Goal: Transaction & Acquisition: Purchase product/service

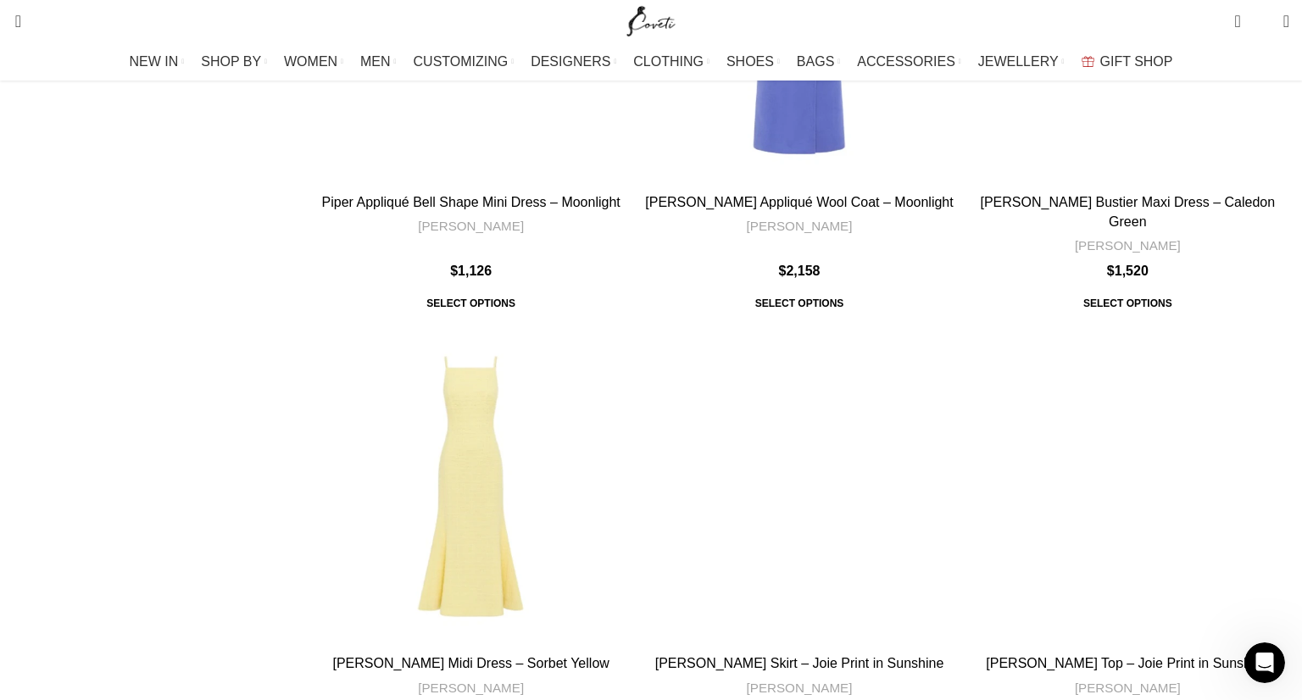
scroll to position [5508, 0]
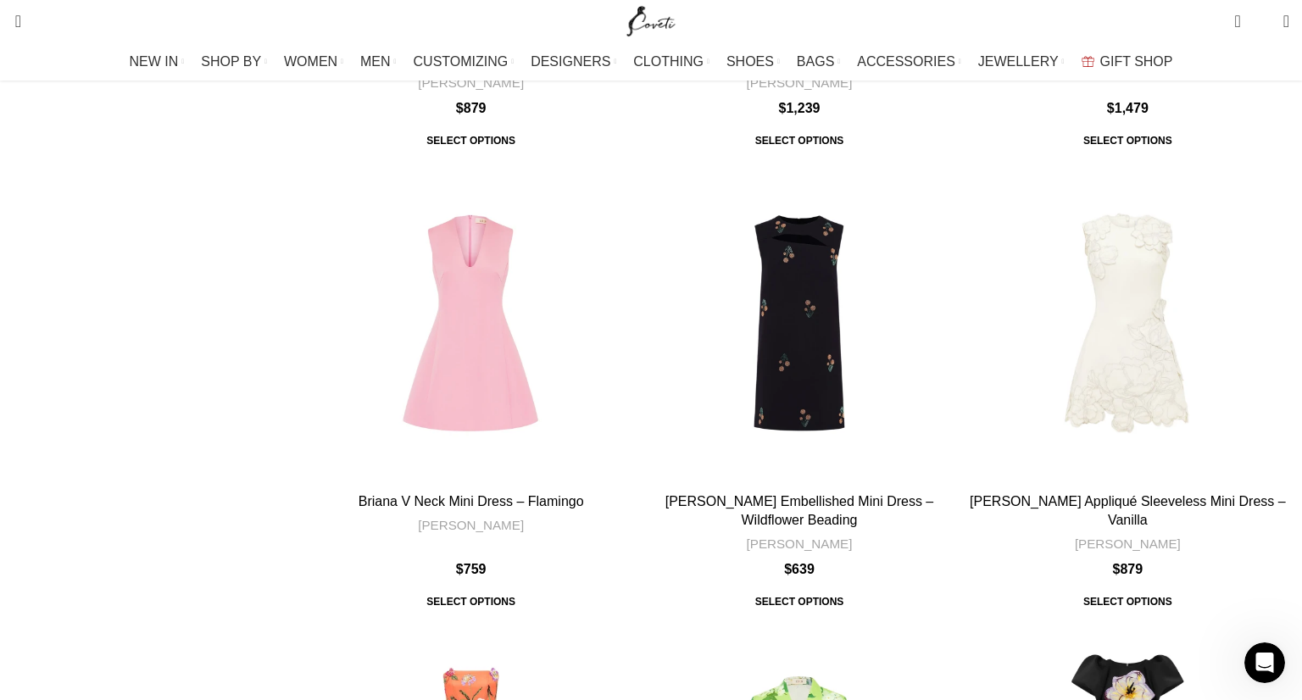
scroll to position [5308, 0]
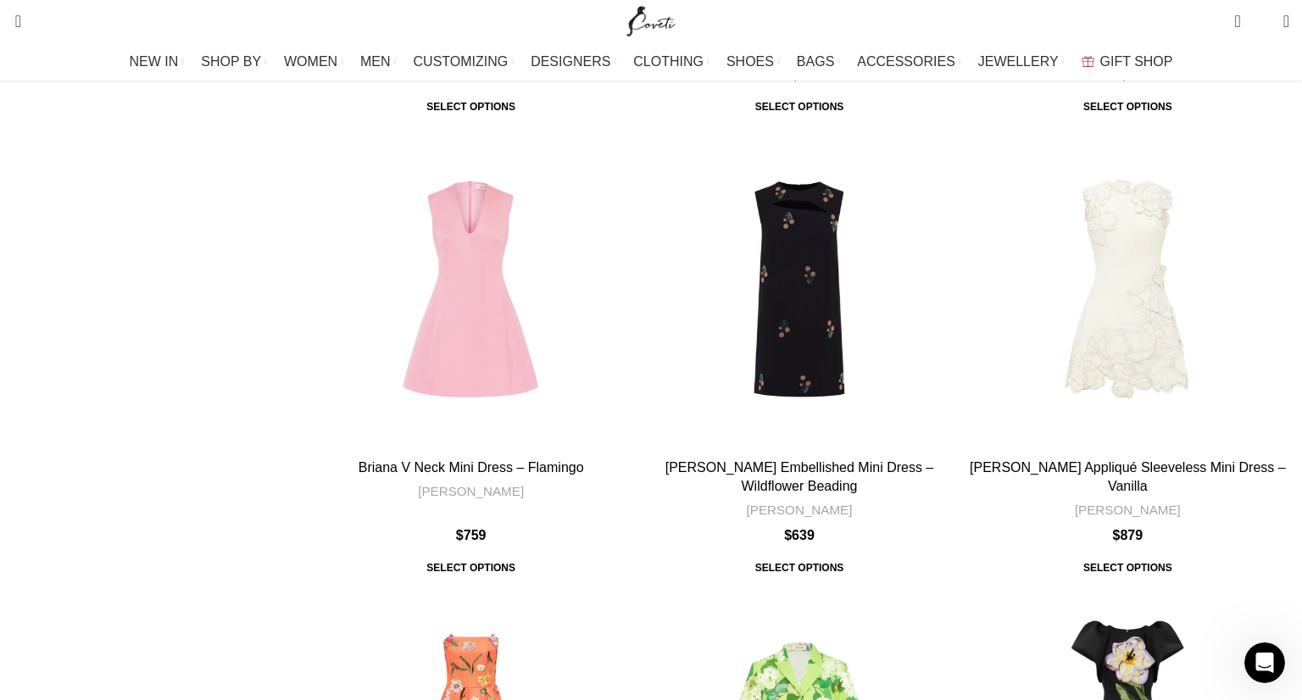
scroll to position [5357, 0]
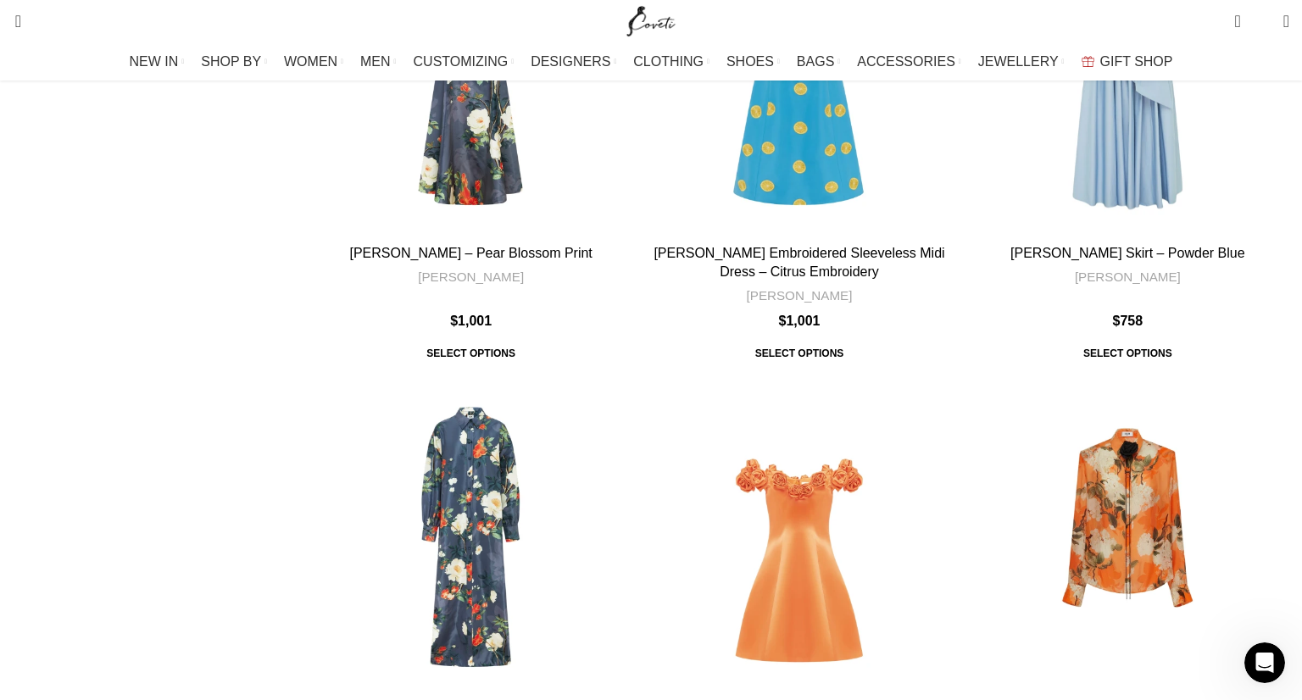
scroll to position [5300, 0]
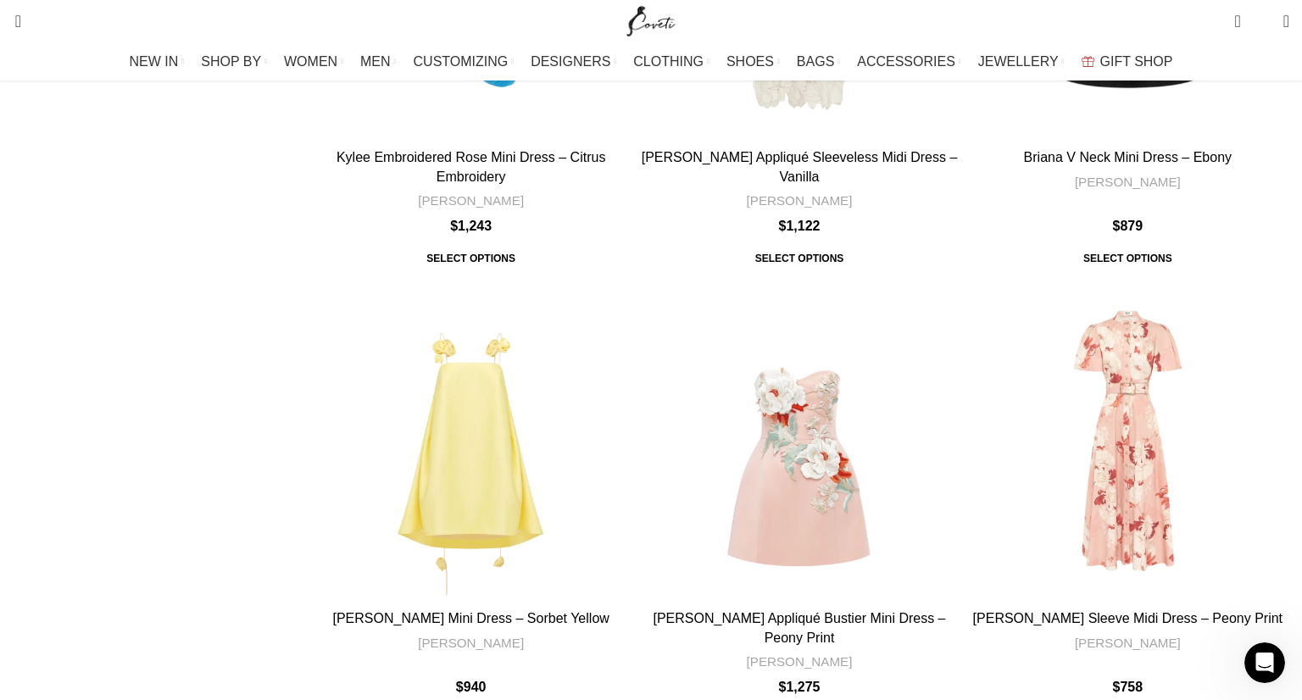
scroll to position [1384, 0]
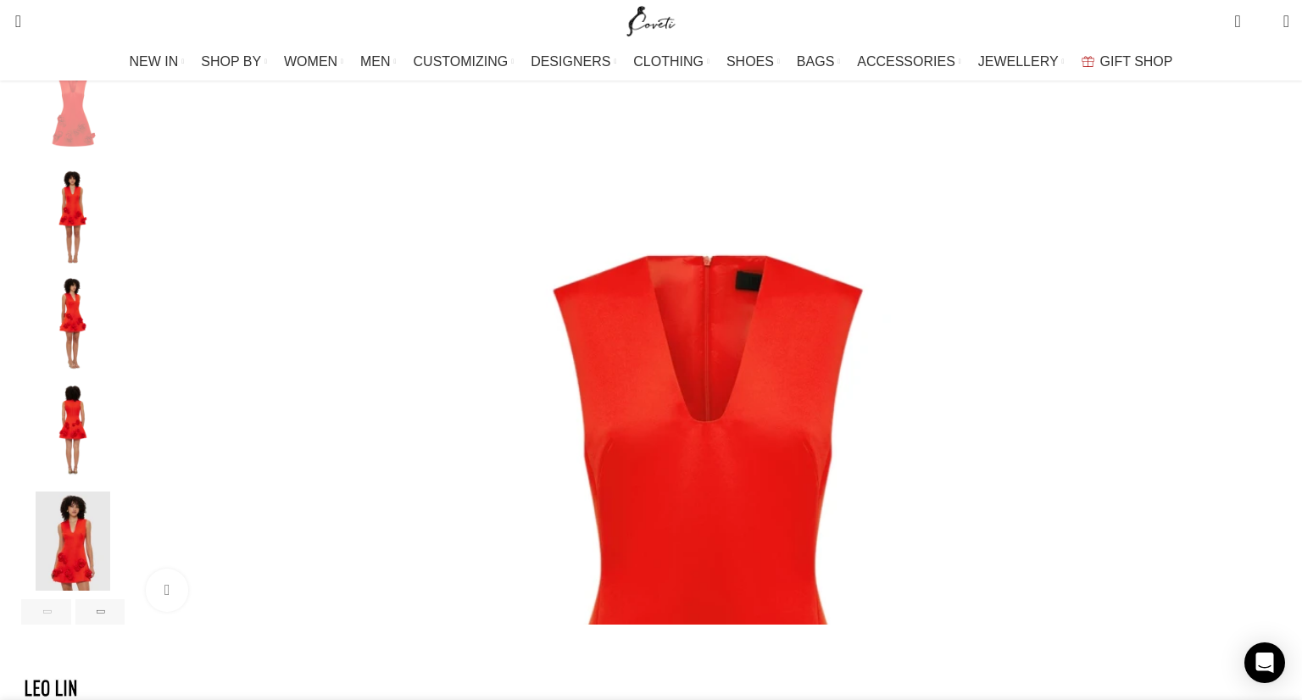
scroll to position [248, 0]
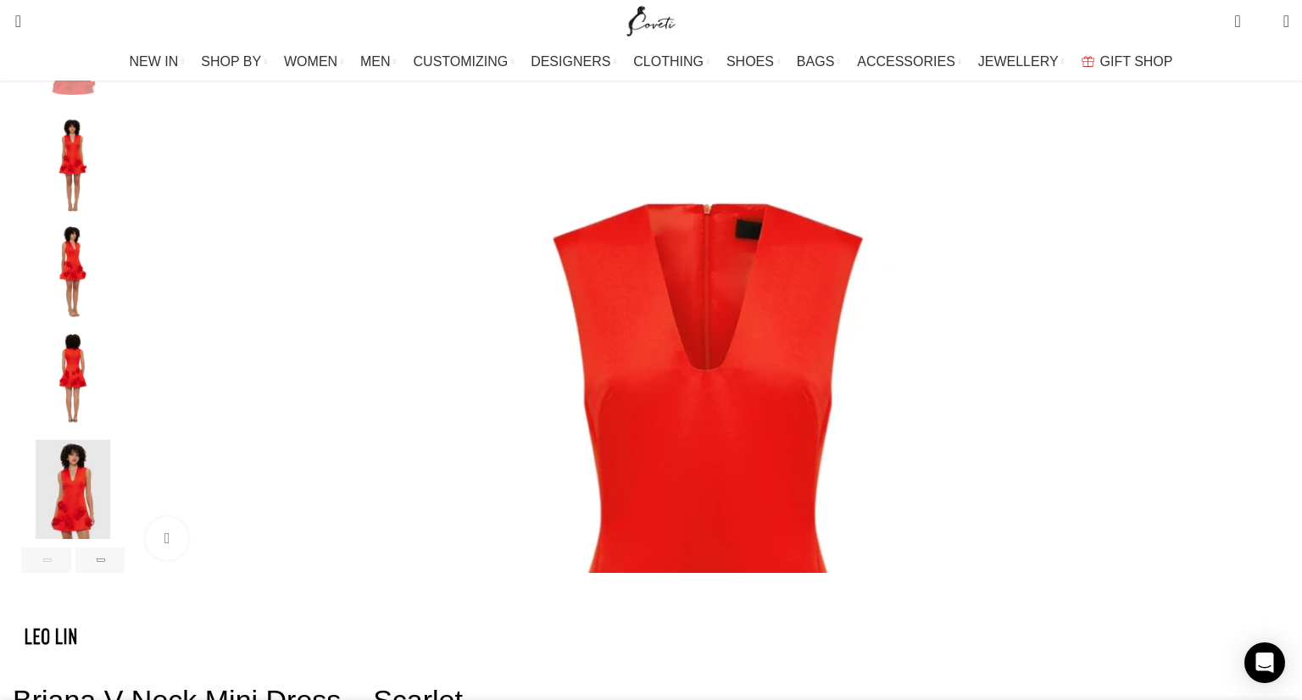
scroll to position [348, 0]
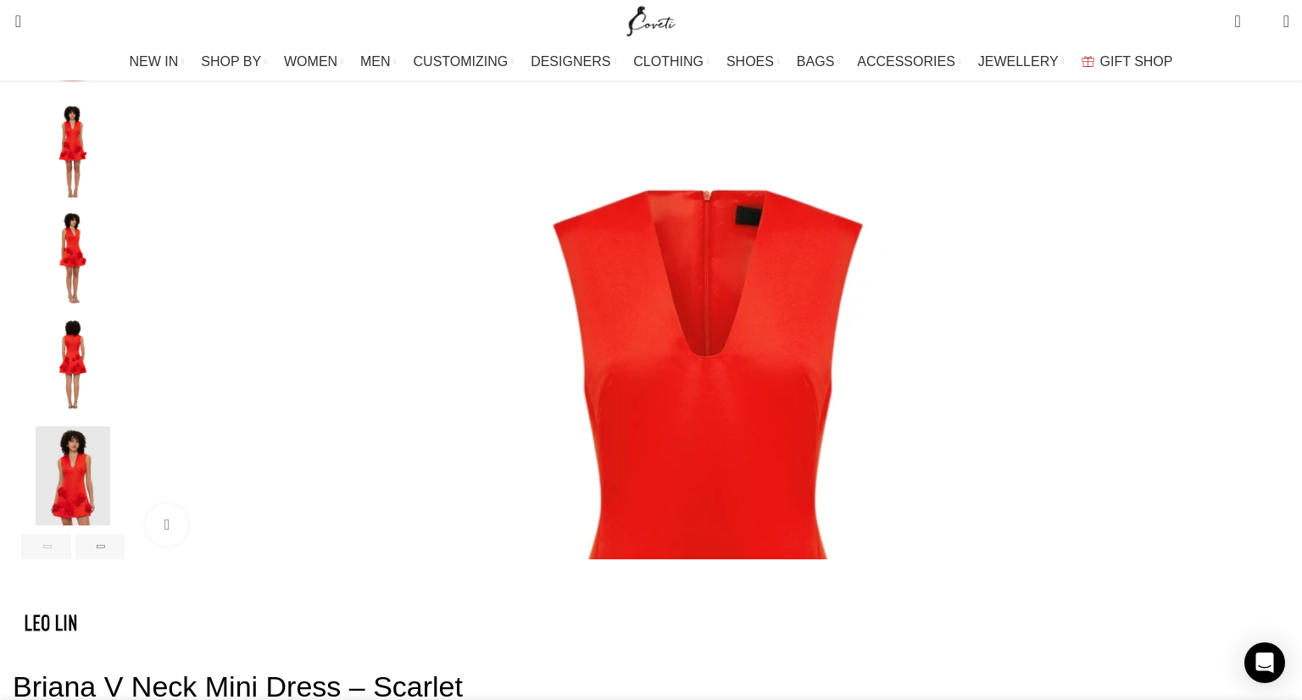
click at [125, 183] on img "2 / 6" at bounding box center [72, 153] width 103 height 99
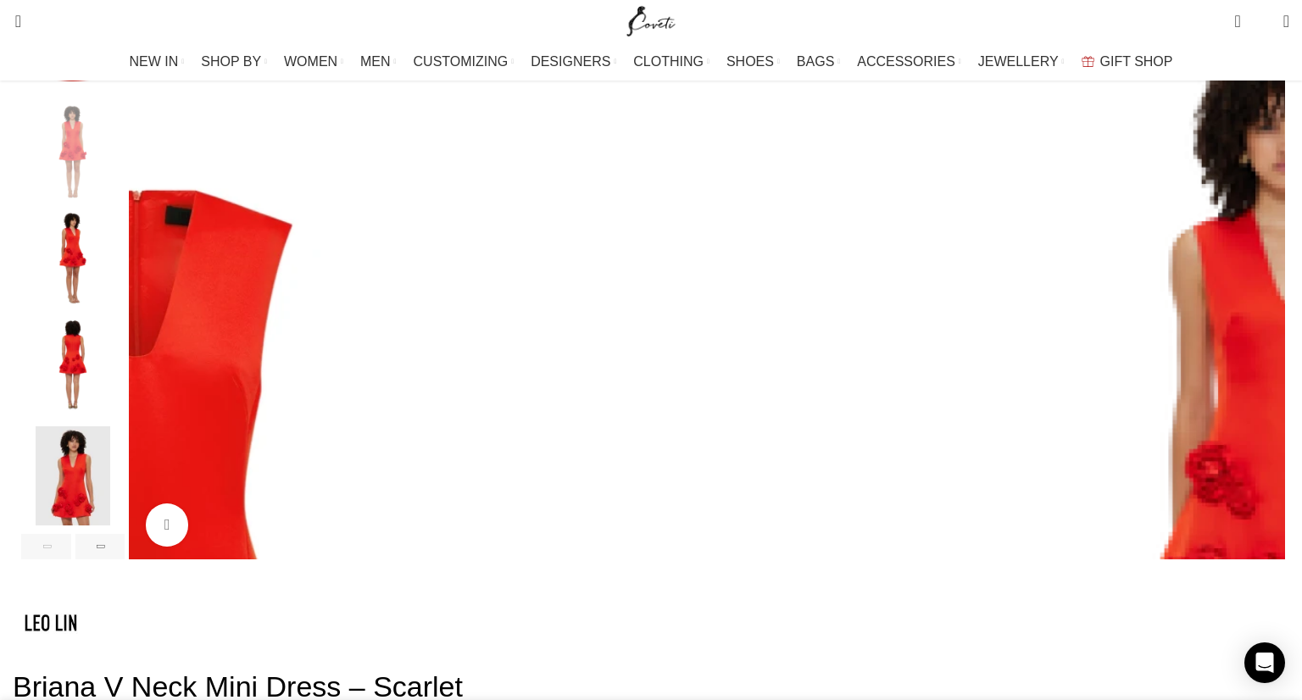
click at [125, 285] on img "3 / 6" at bounding box center [72, 261] width 103 height 99
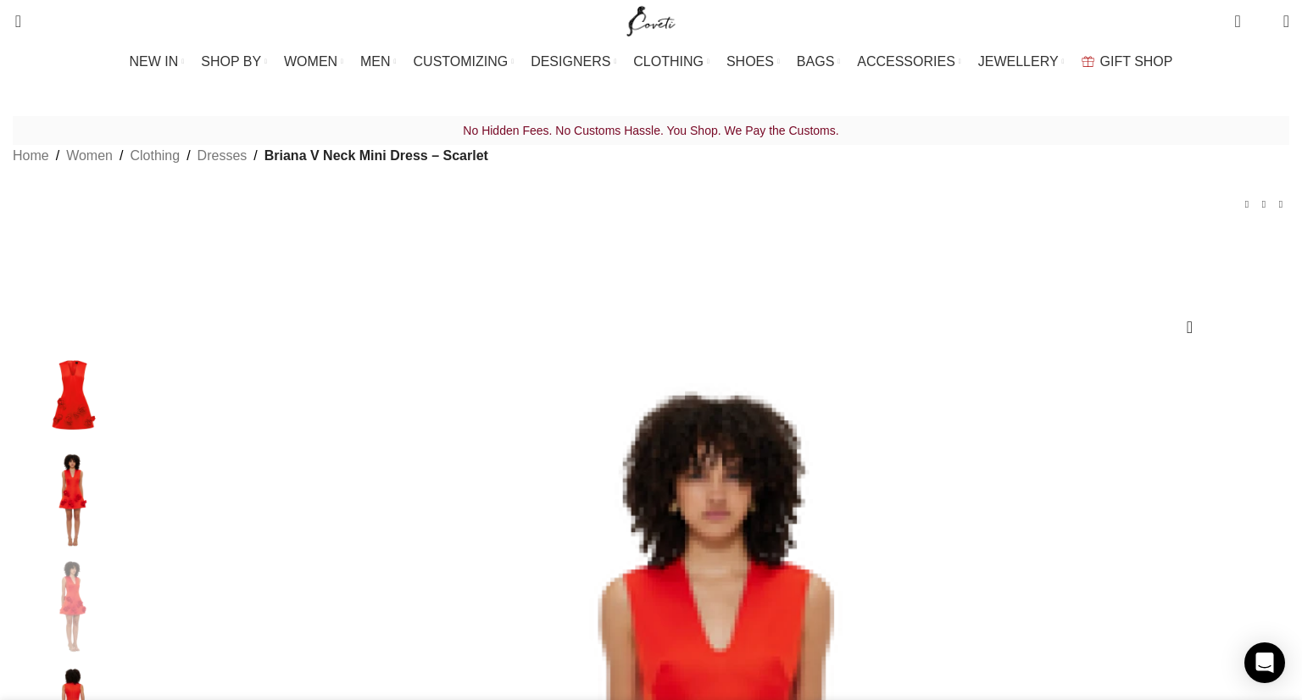
scroll to position [0, 356]
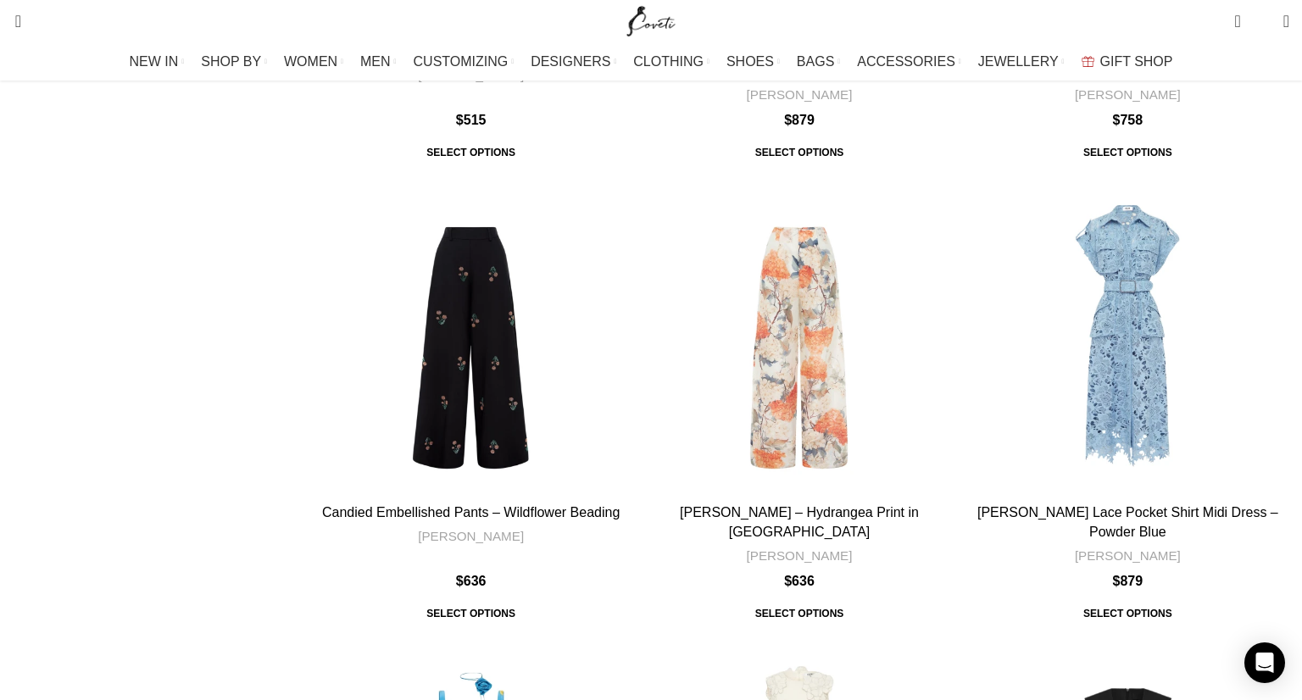
scroll to position [583, 0]
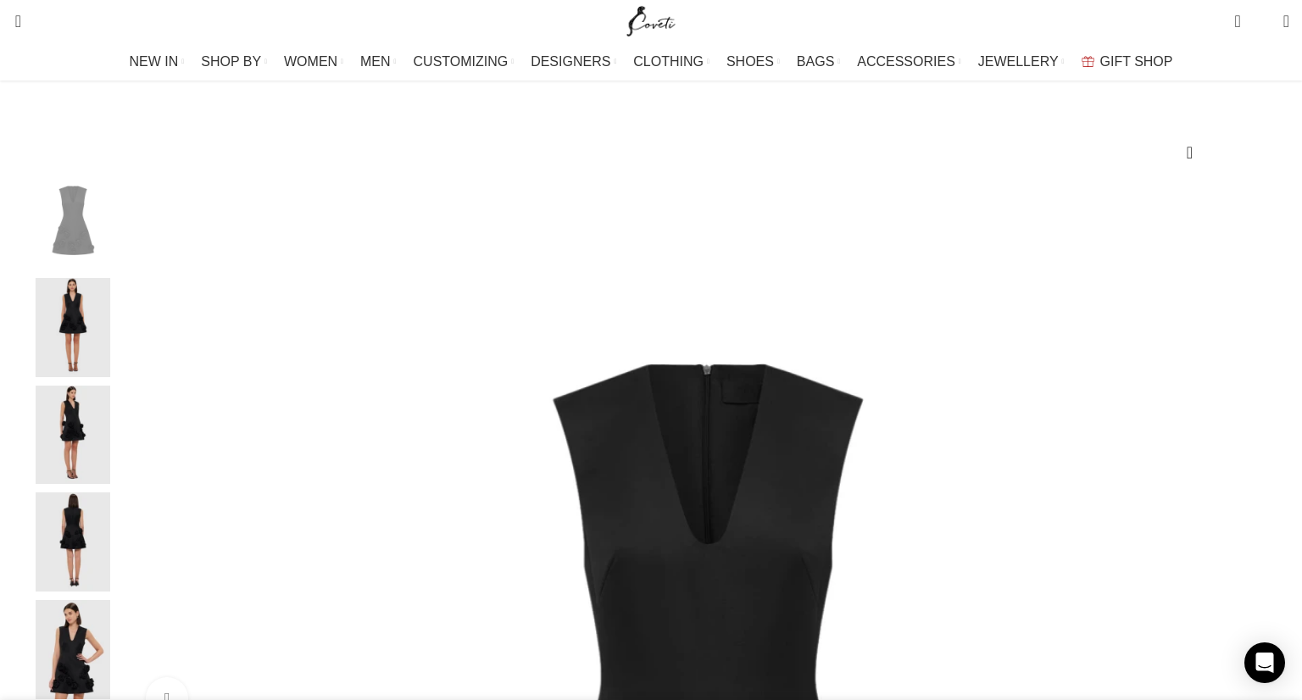
scroll to position [179, 0]
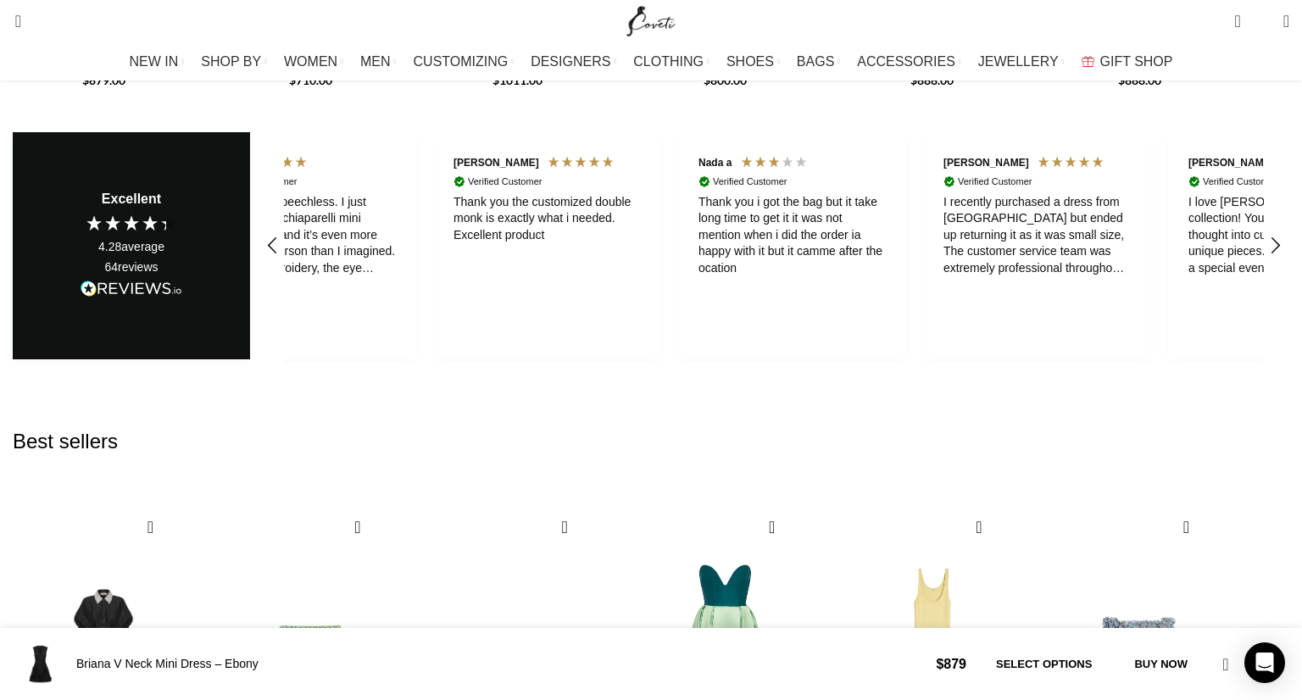
scroll to position [0, 356]
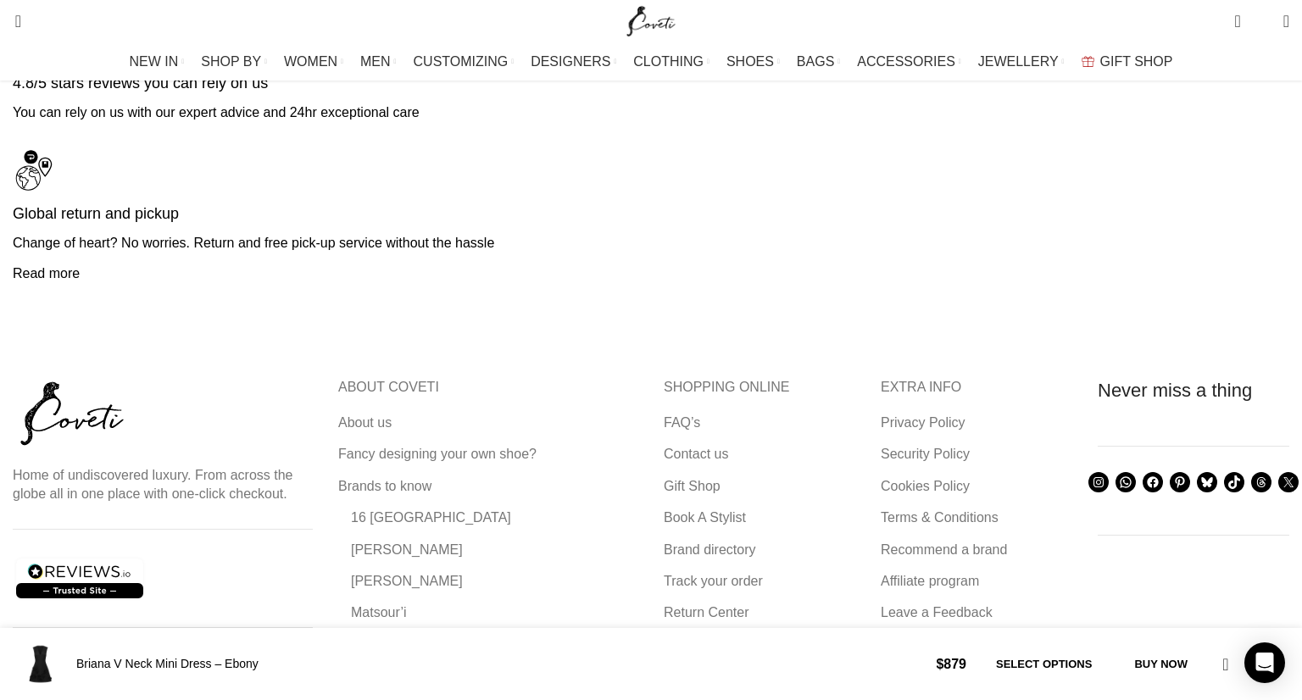
scroll to position [0, 535]
click at [719, 445] on link "Contact us" at bounding box center [697, 454] width 66 height 19
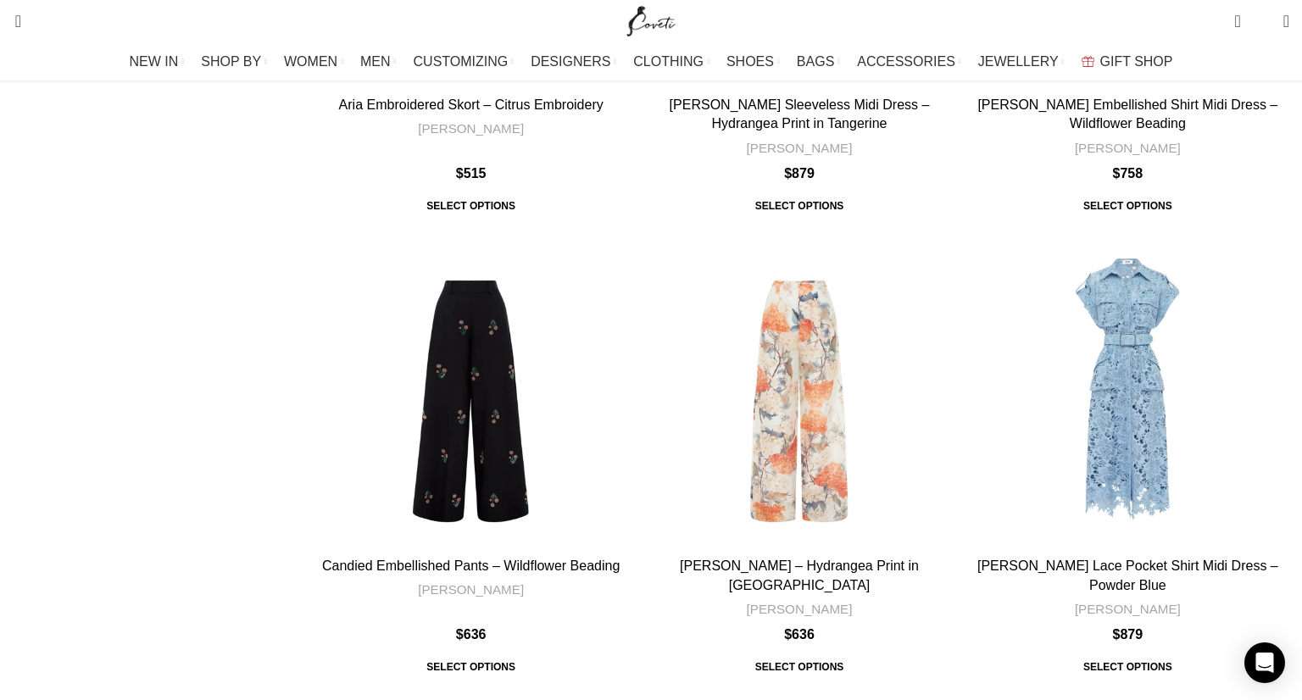
scroll to position [536, 0]
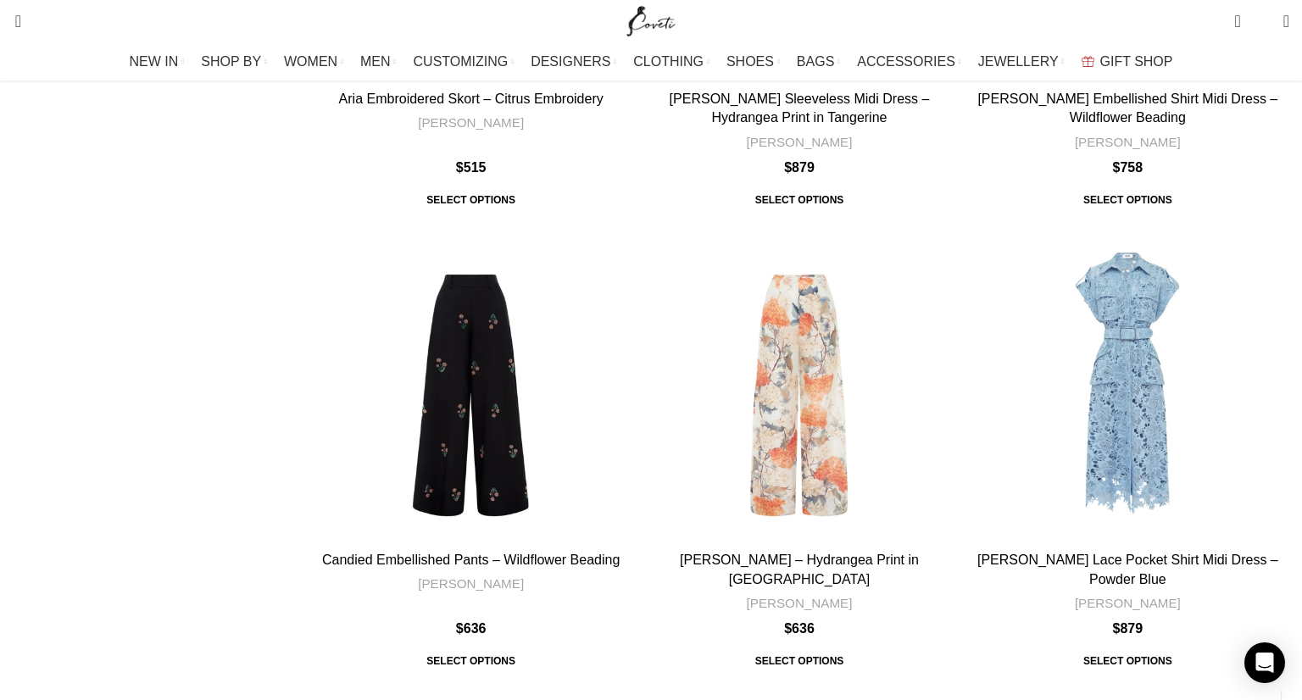
drag, startPoint x: 1144, startPoint y: 542, endPoint x: 936, endPoint y: 542, distance: 207.7
